Goal: Task Accomplishment & Management: Check status

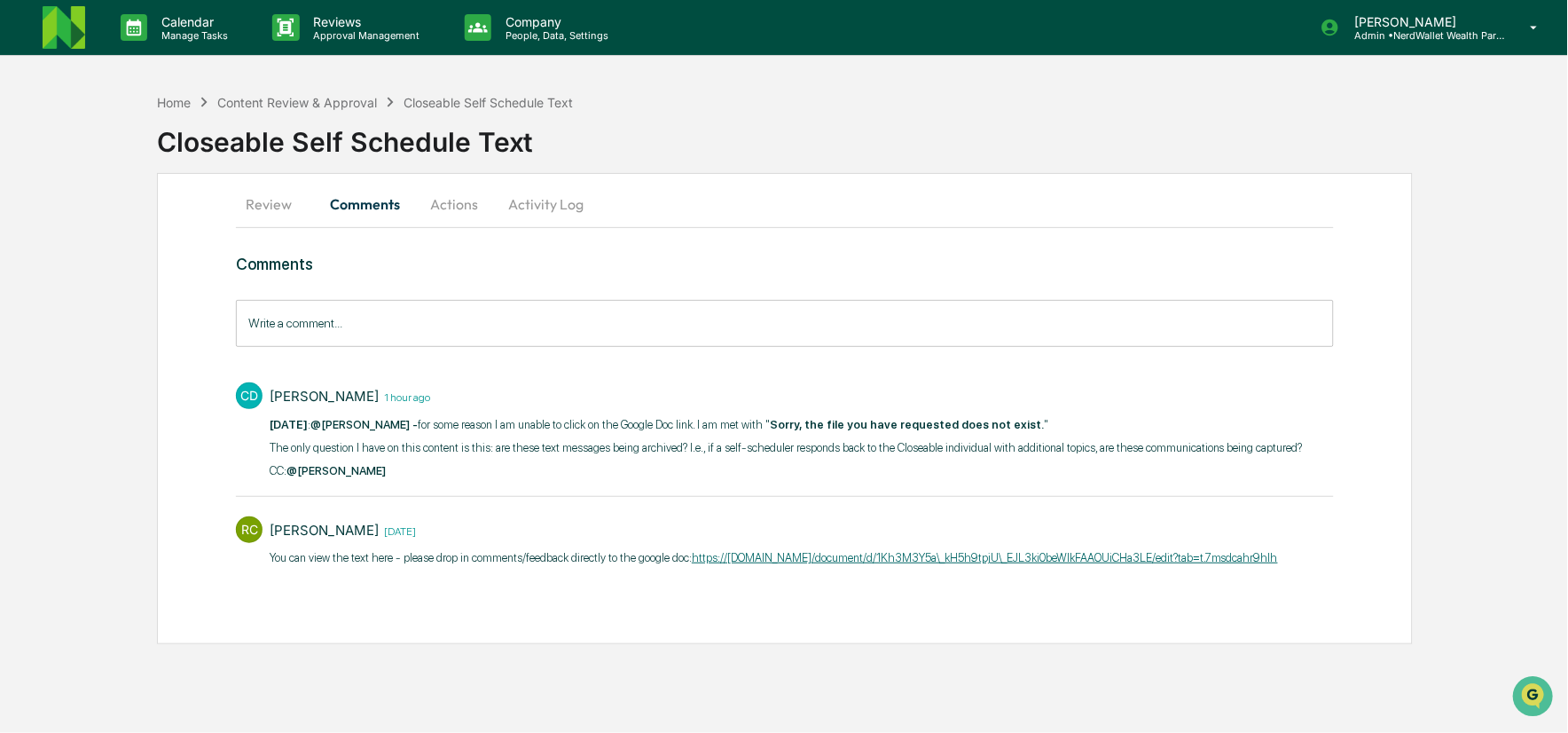
click at [73, 36] on img at bounding box center [63, 27] width 43 height 43
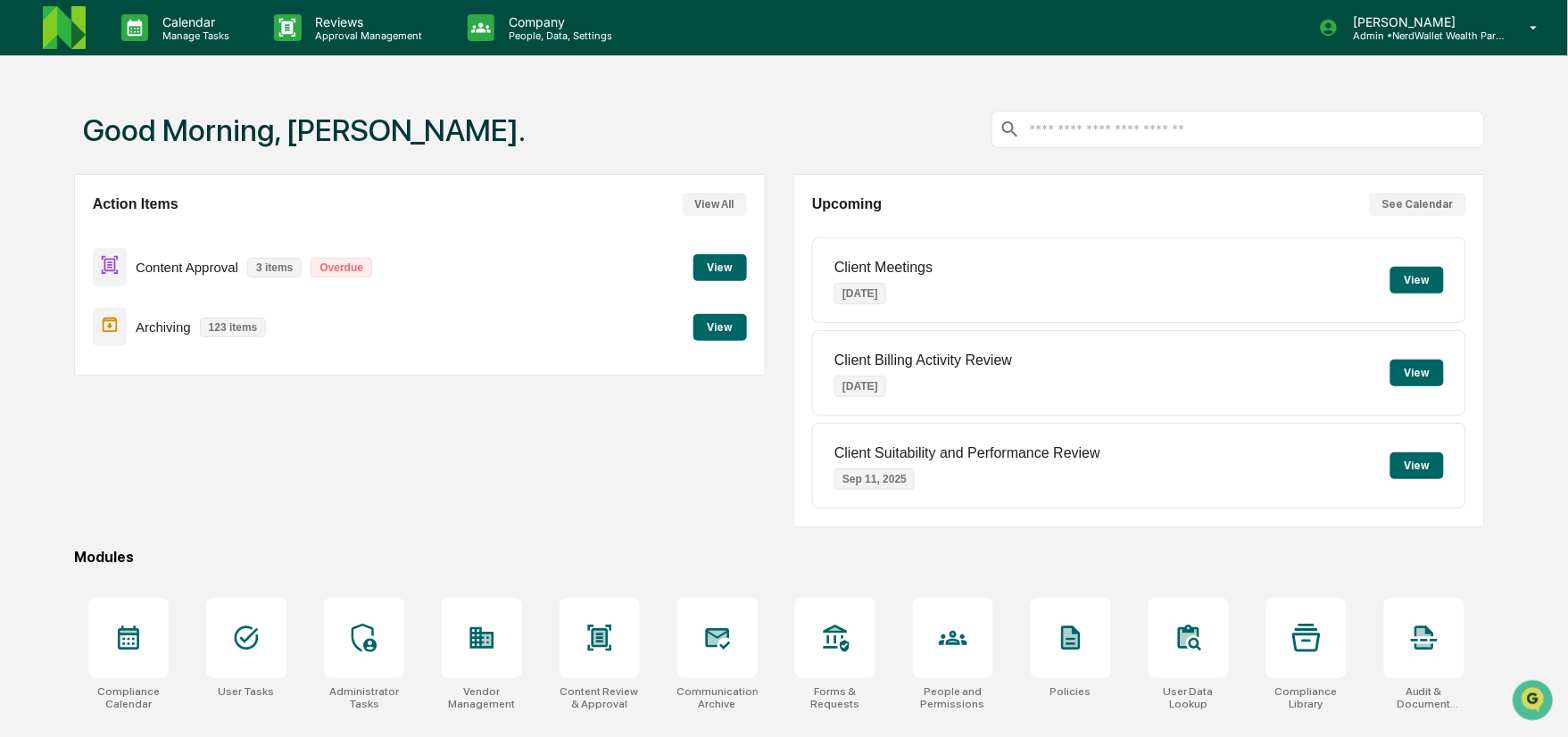
scroll to position [127, 0]
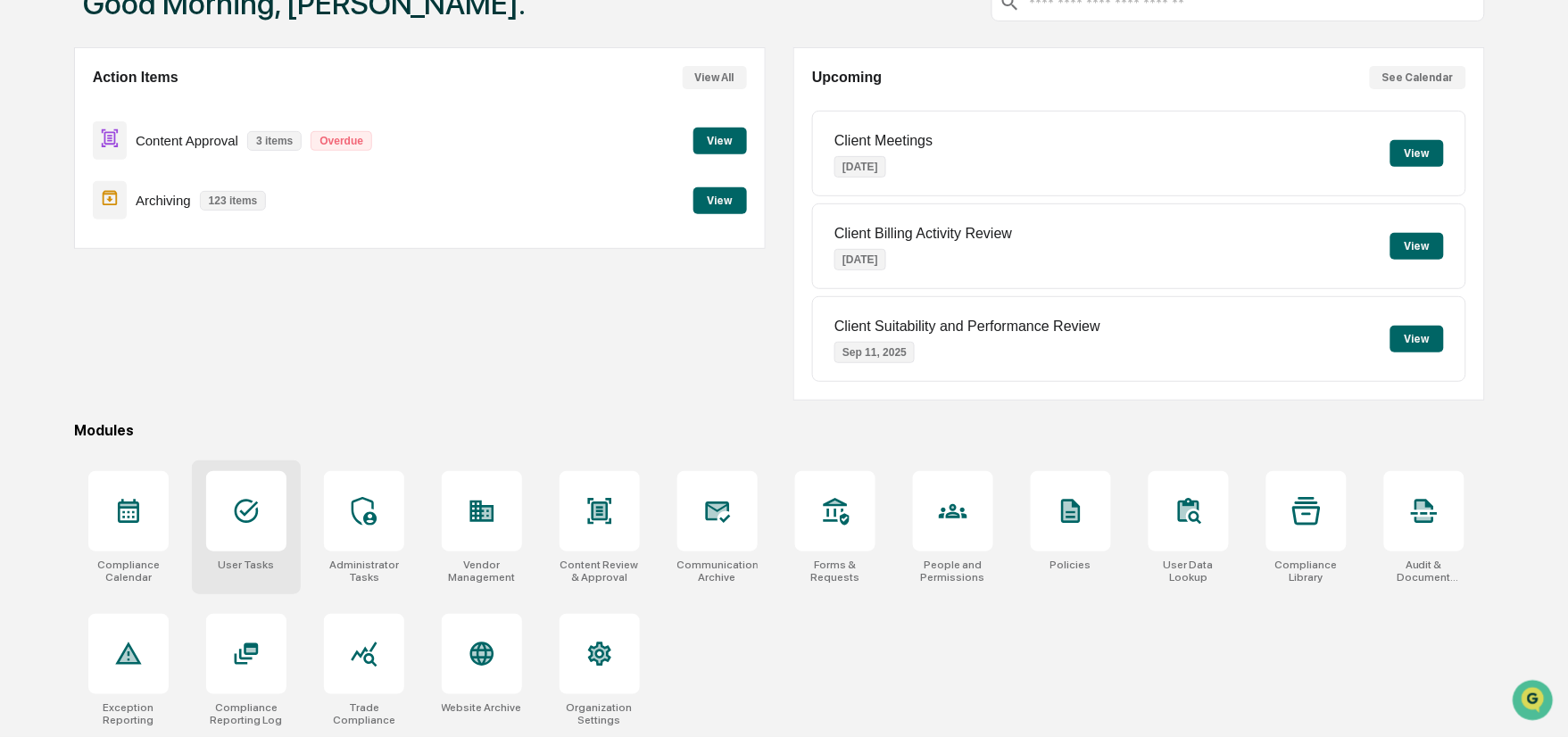
click at [272, 512] on div at bounding box center [246, 511] width 81 height 81
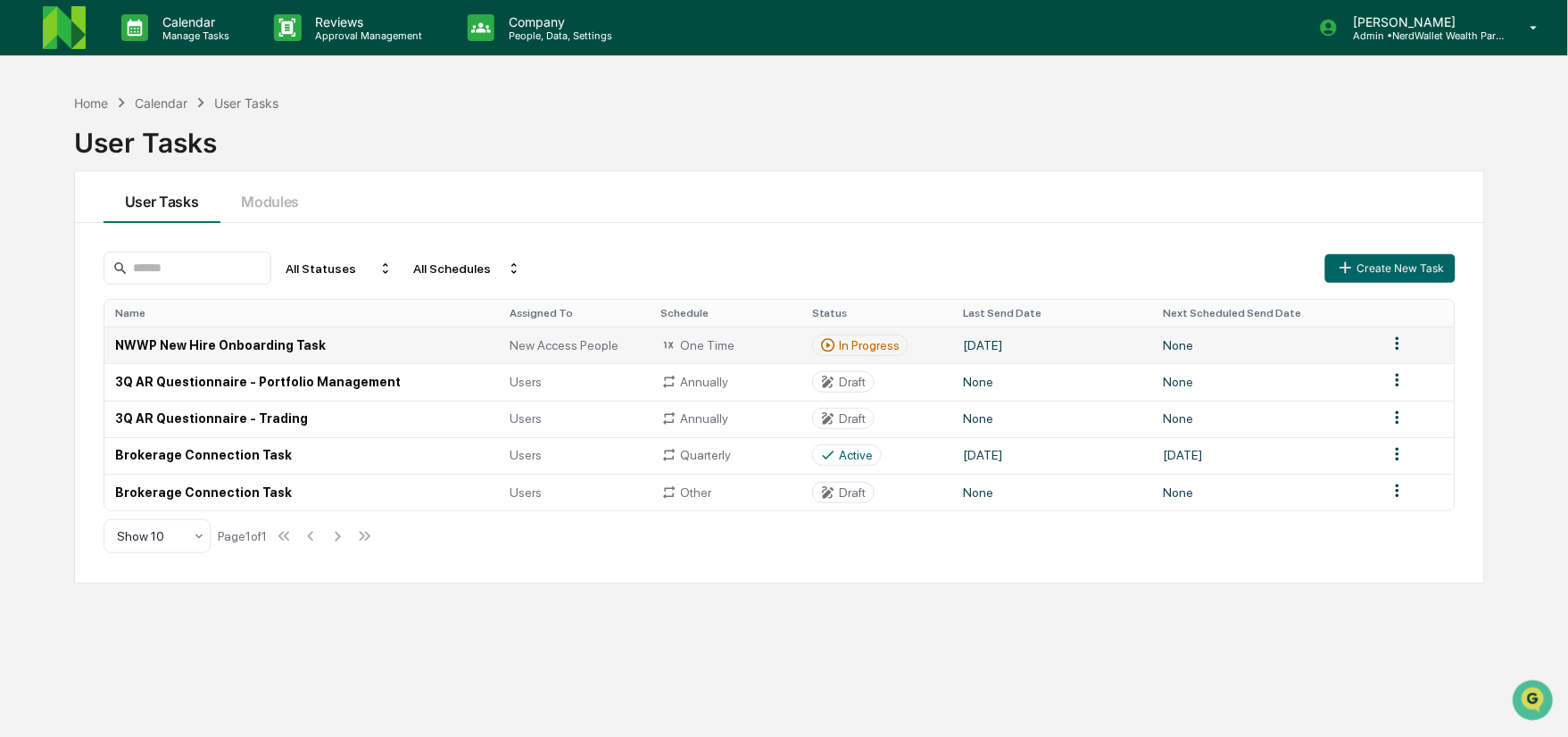
click at [319, 337] on td "NWWP New Hire Onboarding Task" at bounding box center [302, 344] width 395 height 37
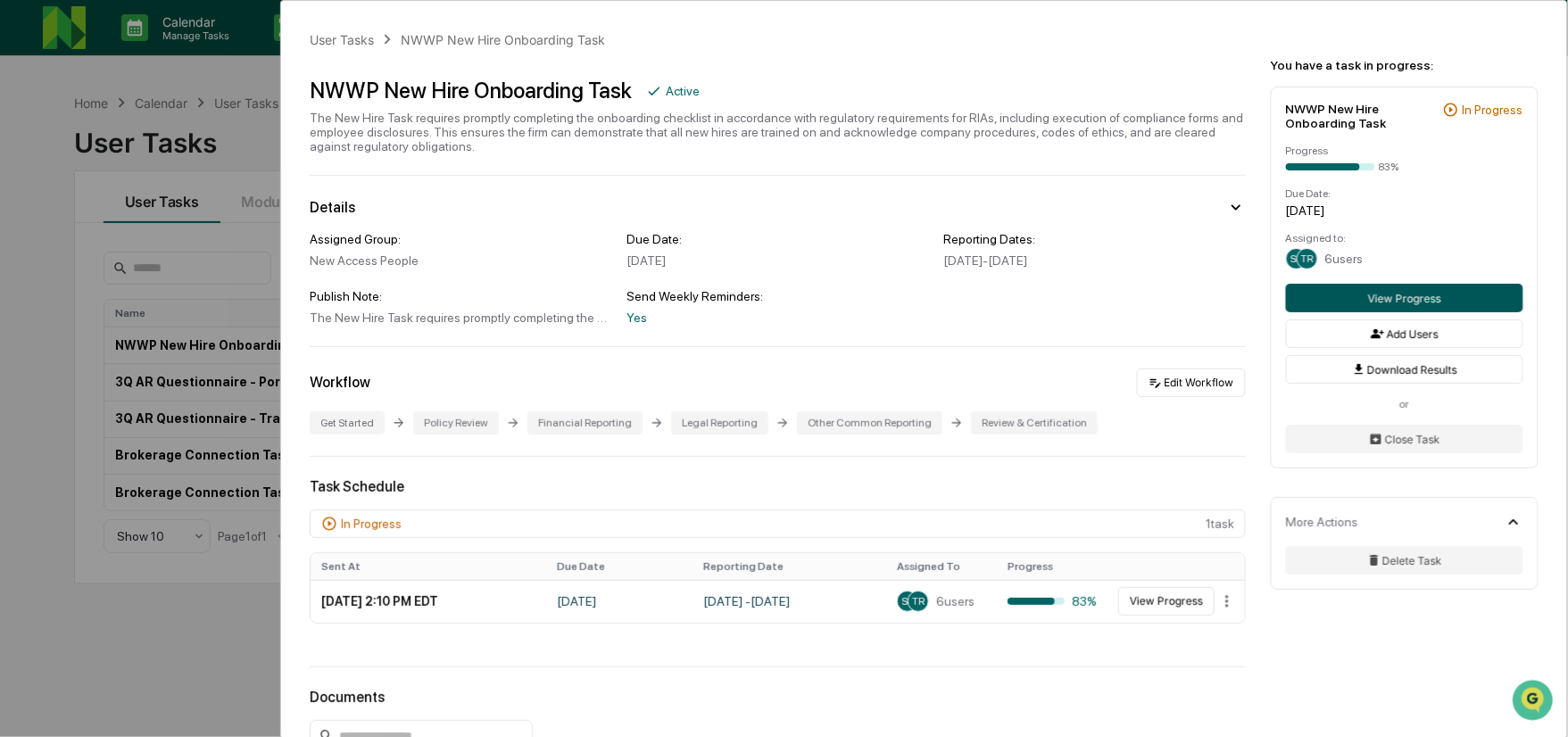
click at [1390, 300] on button "View Progress" at bounding box center [1404, 297] width 237 height 29
